Goal: Transaction & Acquisition: Book appointment/travel/reservation

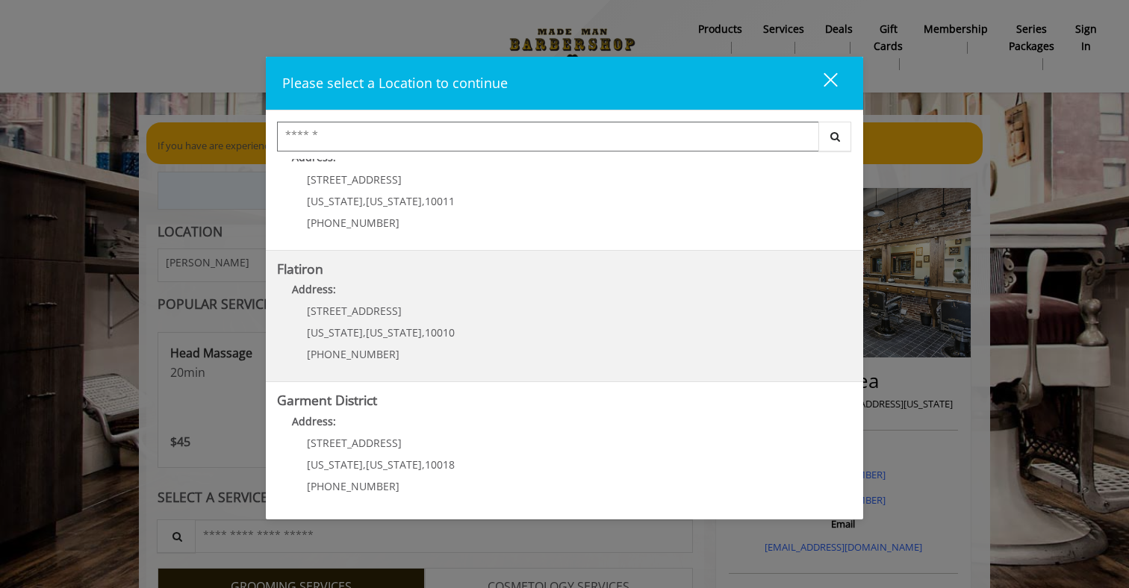
scroll to position [247, 0]
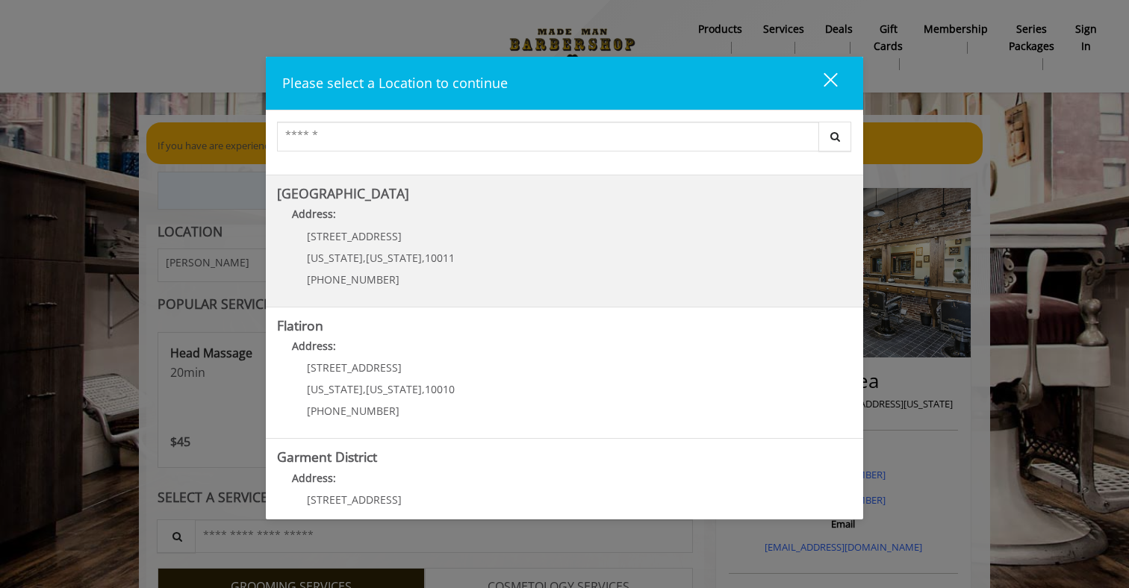
click at [379, 234] on p "267 W 15th St" at bounding box center [381, 236] width 148 height 11
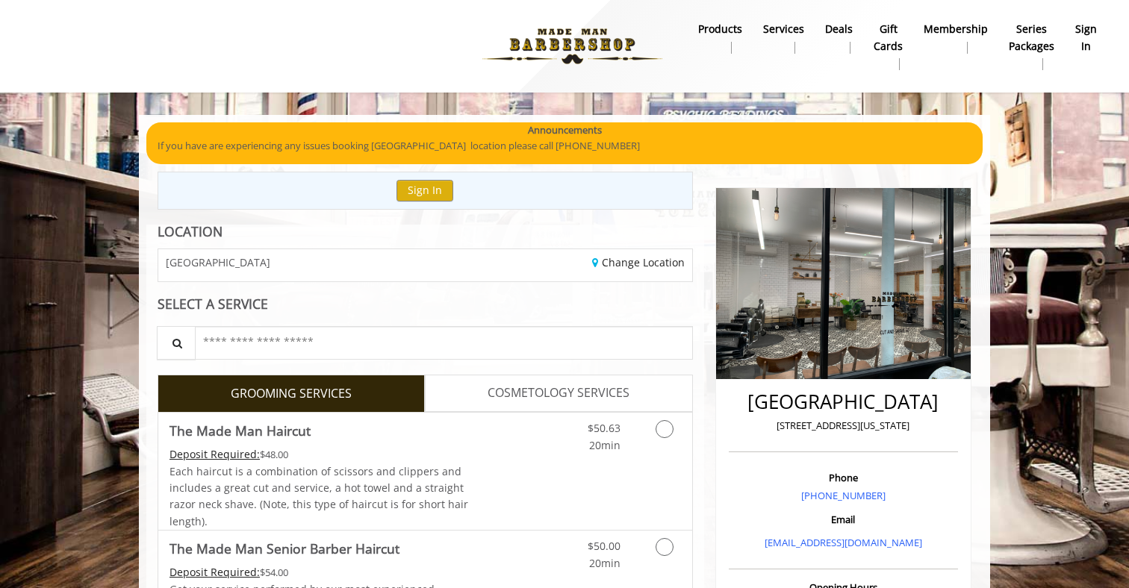
click at [889, 425] on p "[STREET_ADDRESS][US_STATE]" at bounding box center [844, 426] width 222 height 16
copy div "[STREET_ADDRESS][US_STATE]"
click at [770, 28] on b "Services" at bounding box center [783, 29] width 41 height 16
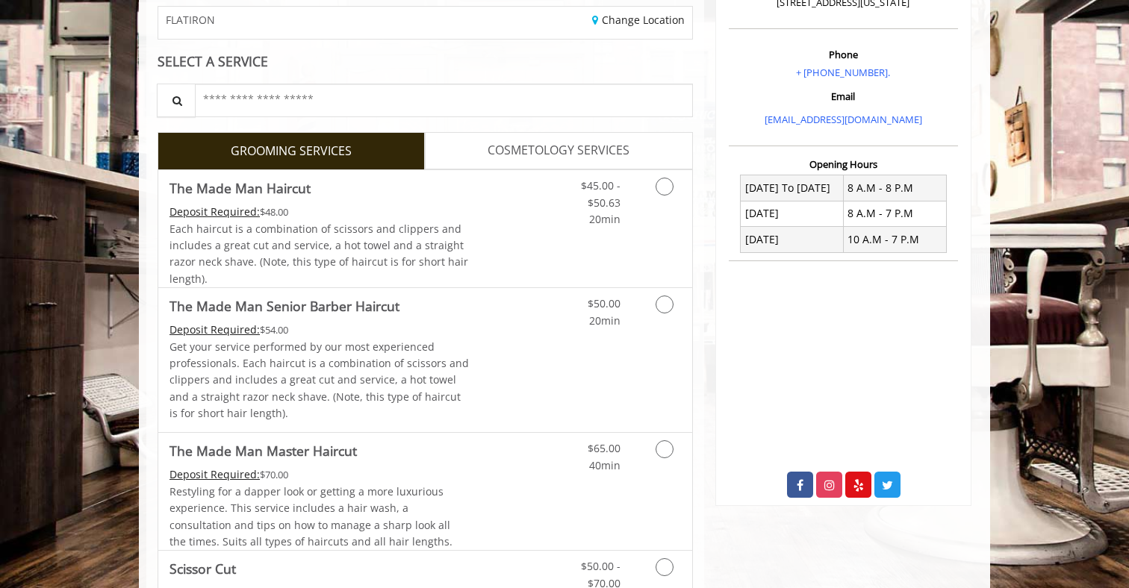
scroll to position [276, 0]
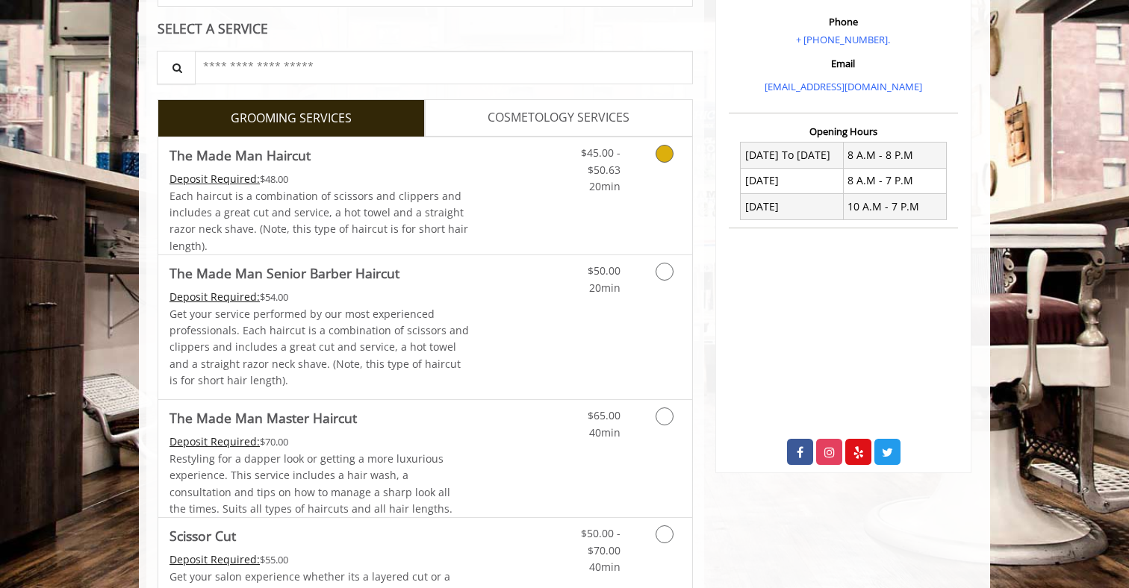
click at [490, 180] on link "Discounted Price" at bounding box center [514, 195] width 89 height 117
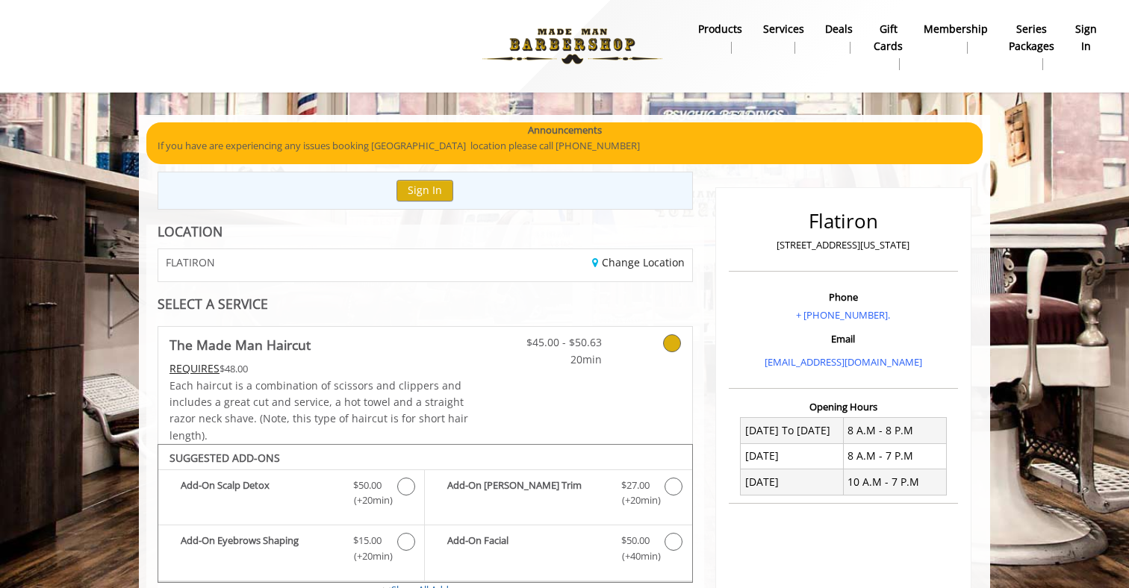
scroll to position [0, 0]
